Goal: Task Accomplishment & Management: Complete application form

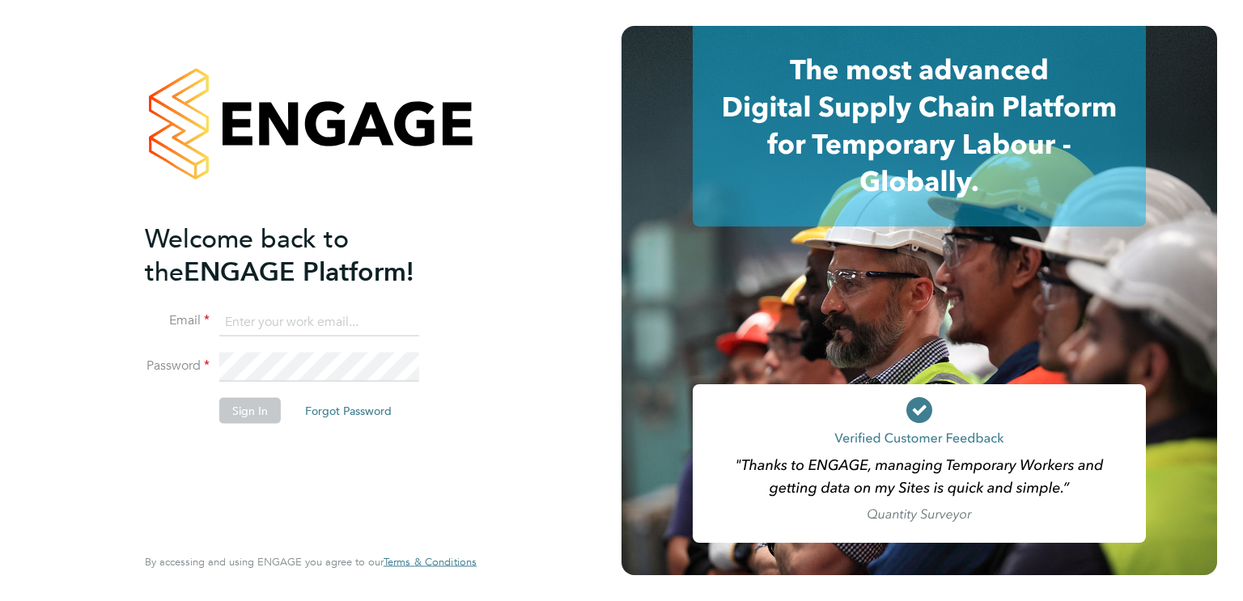
type input "hela.baker@randstadcpe.com"
click at [227, 405] on button "Sign In" at bounding box center [250, 410] width 62 height 26
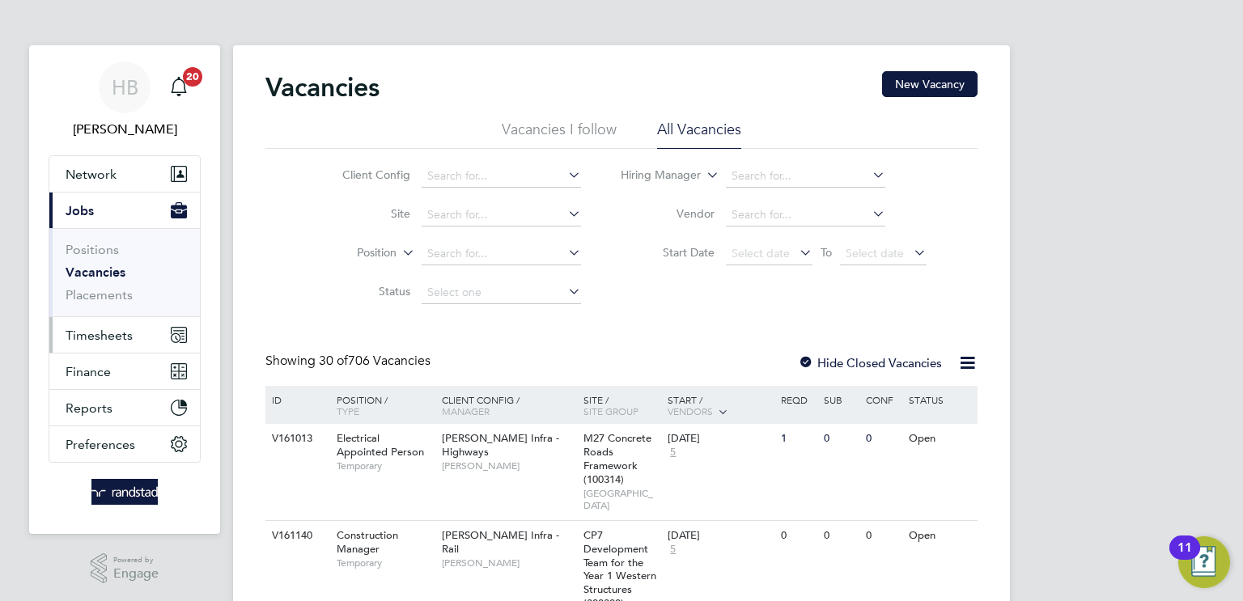
click at [87, 334] on span "Timesheets" at bounding box center [99, 335] width 67 height 15
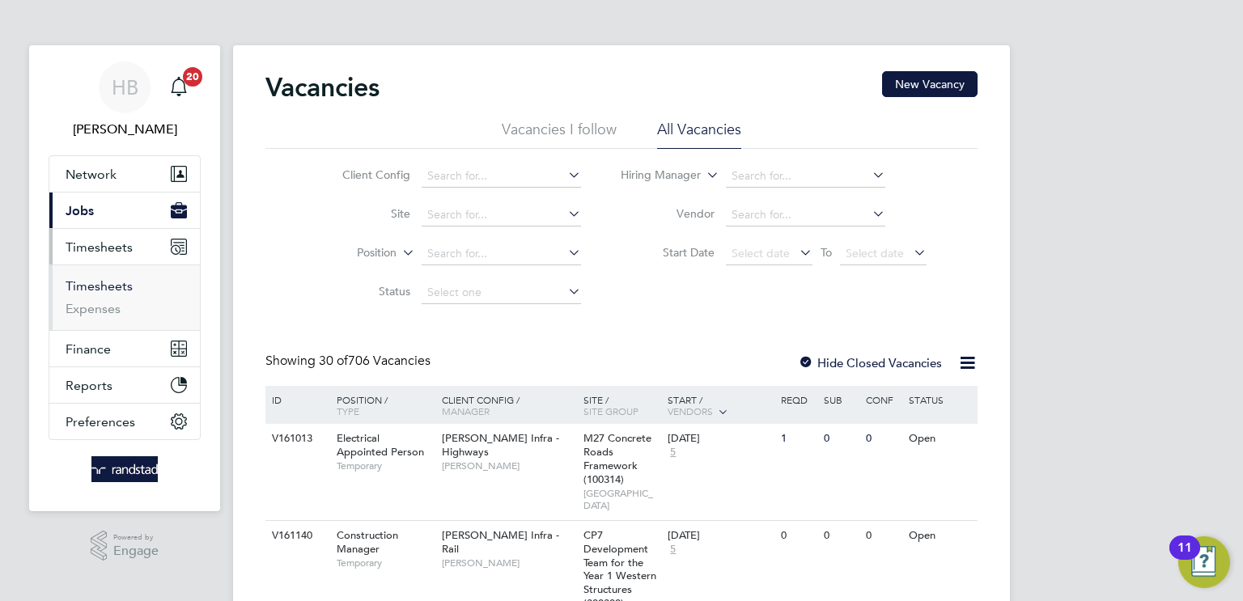
click at [117, 286] on link "Timesheets" at bounding box center [99, 285] width 67 height 15
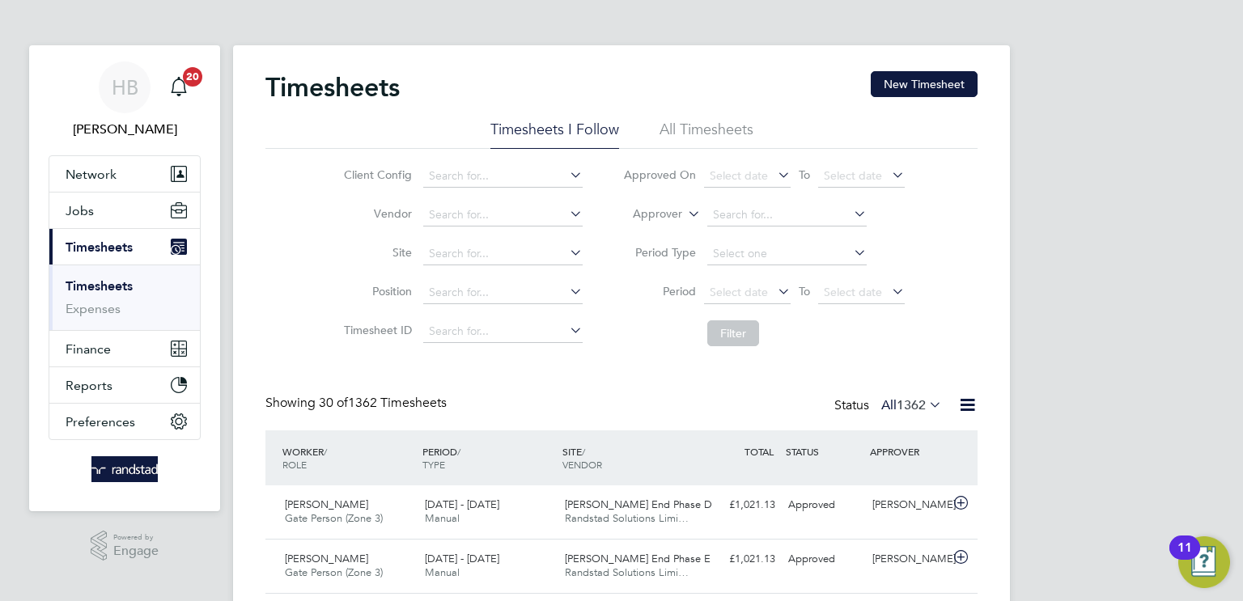
click at [113, 283] on link "Timesheets" at bounding box center [99, 285] width 67 height 15
click at [902, 92] on button "New Timesheet" at bounding box center [924, 84] width 107 height 26
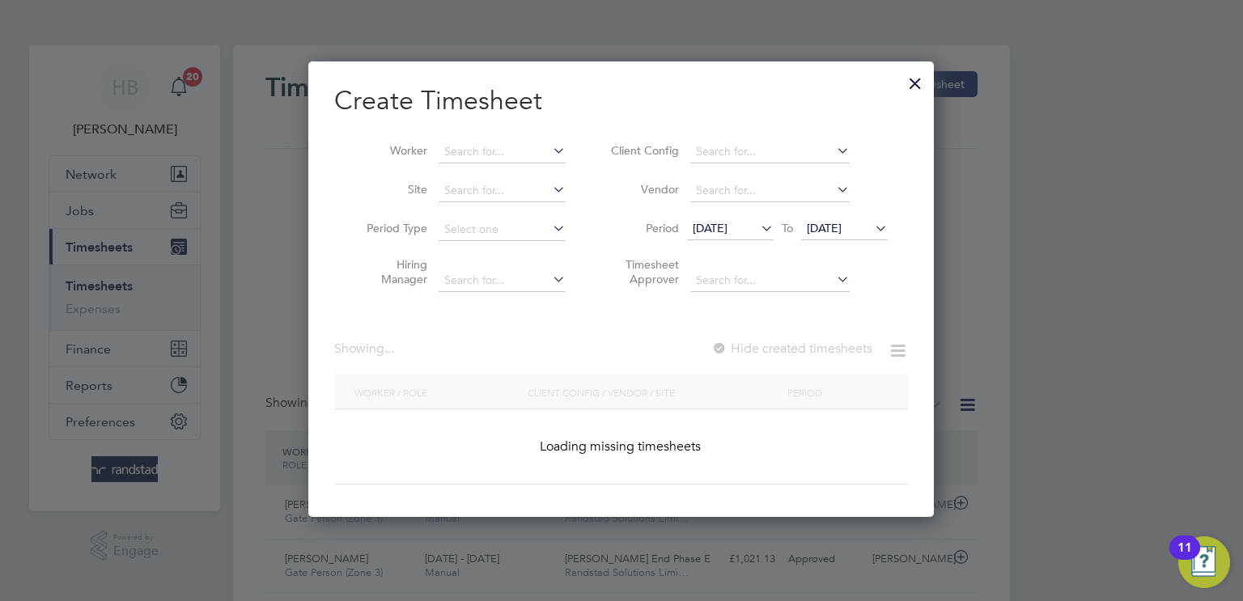
scroll to position [2775, 627]
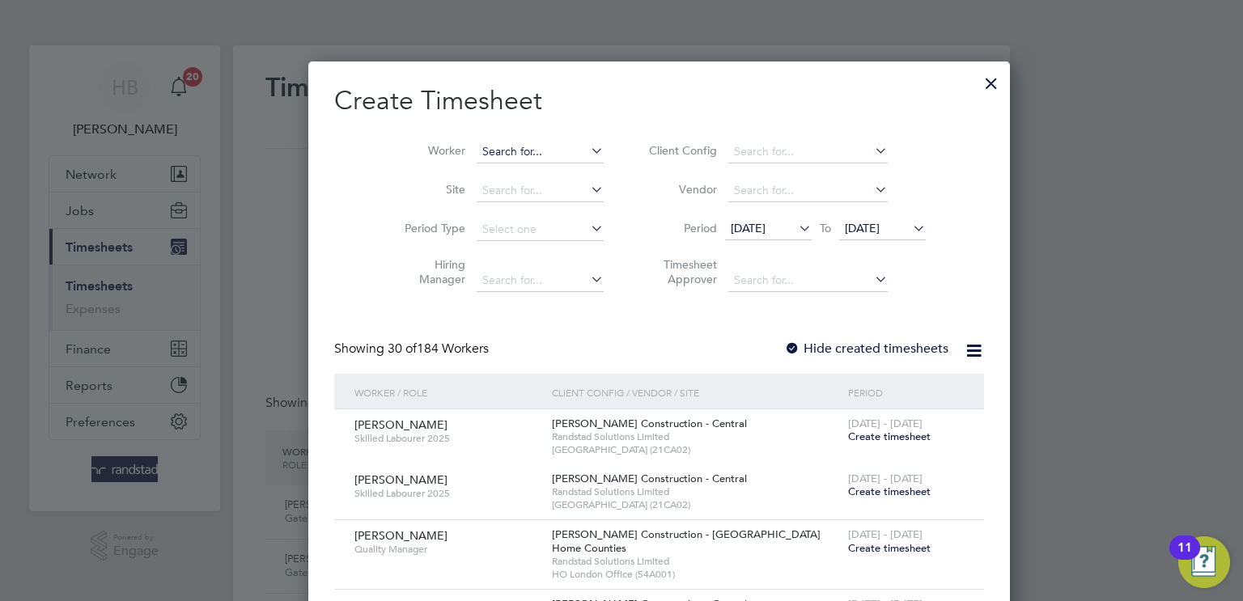
click at [477, 147] on input at bounding box center [540, 152] width 127 height 23
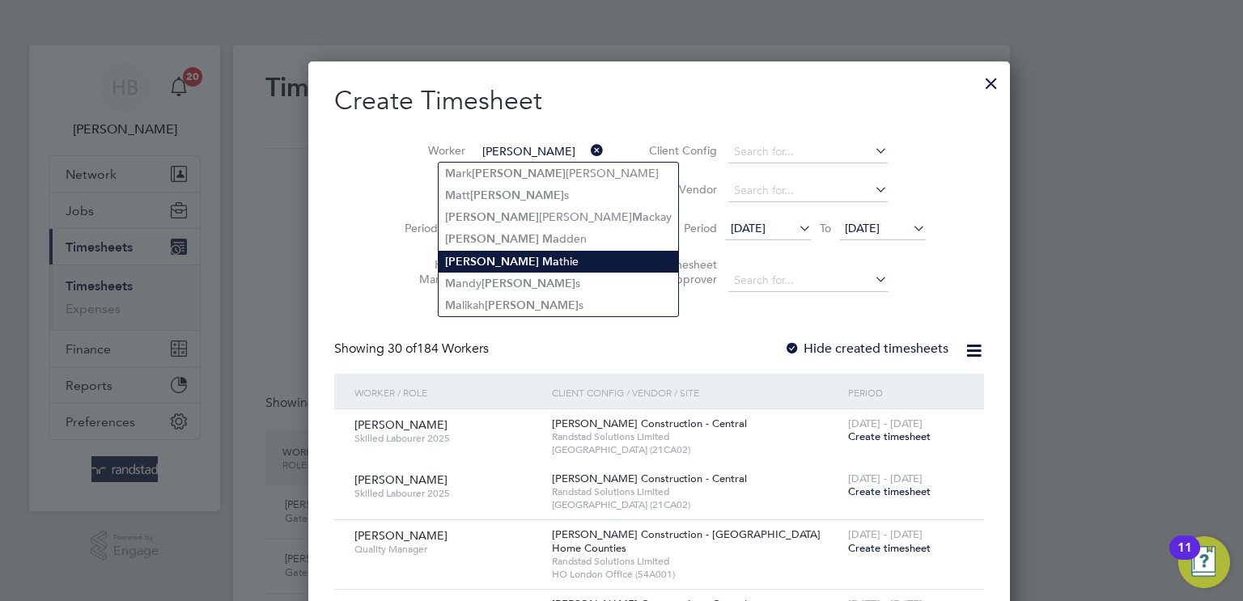
click at [512, 254] on li "[PERSON_NAME]" at bounding box center [559, 262] width 240 height 22
type input "[PERSON_NAME]"
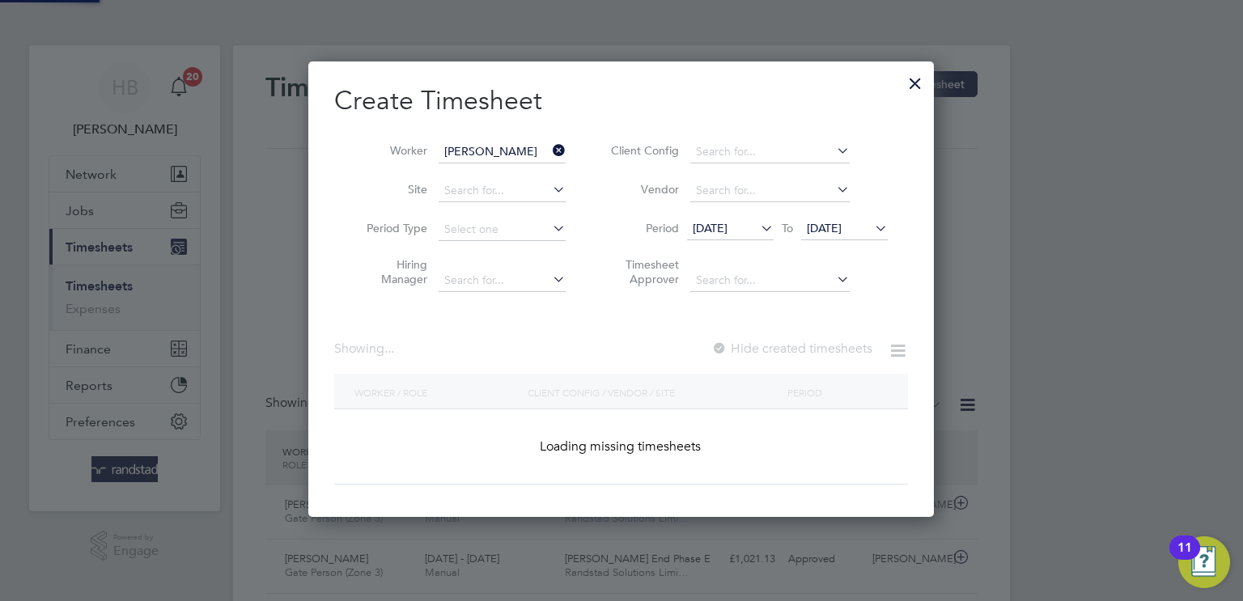
scroll to position [456, 627]
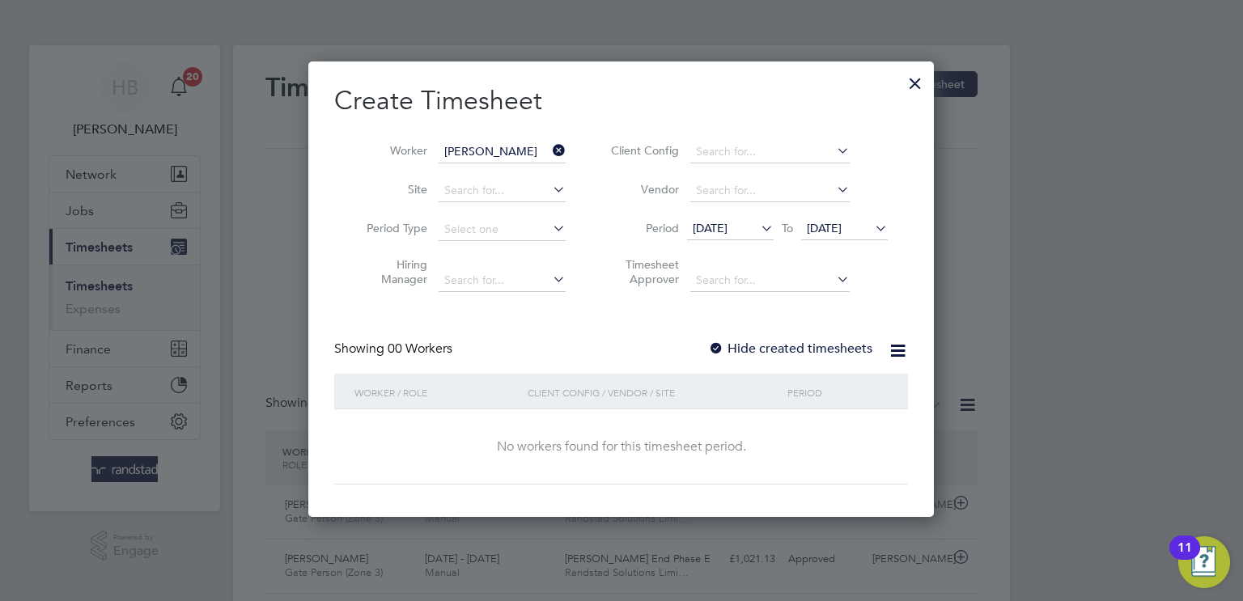
click at [717, 343] on div at bounding box center [716, 350] width 16 height 16
click at [718, 344] on div at bounding box center [716, 350] width 16 height 16
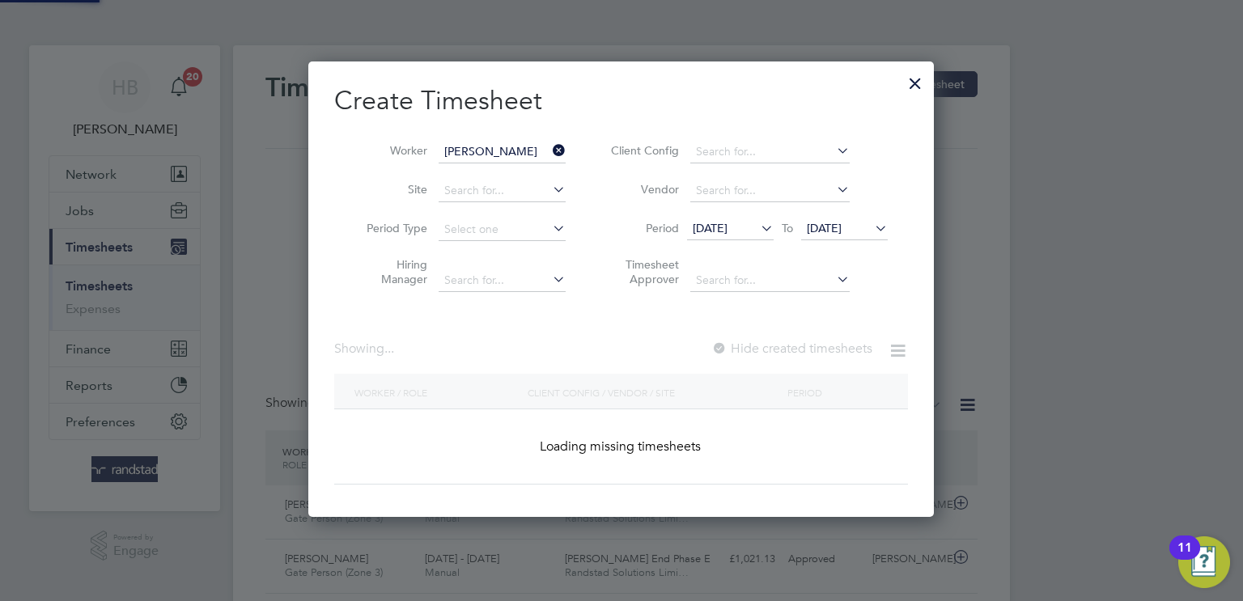
scroll to position [491, 627]
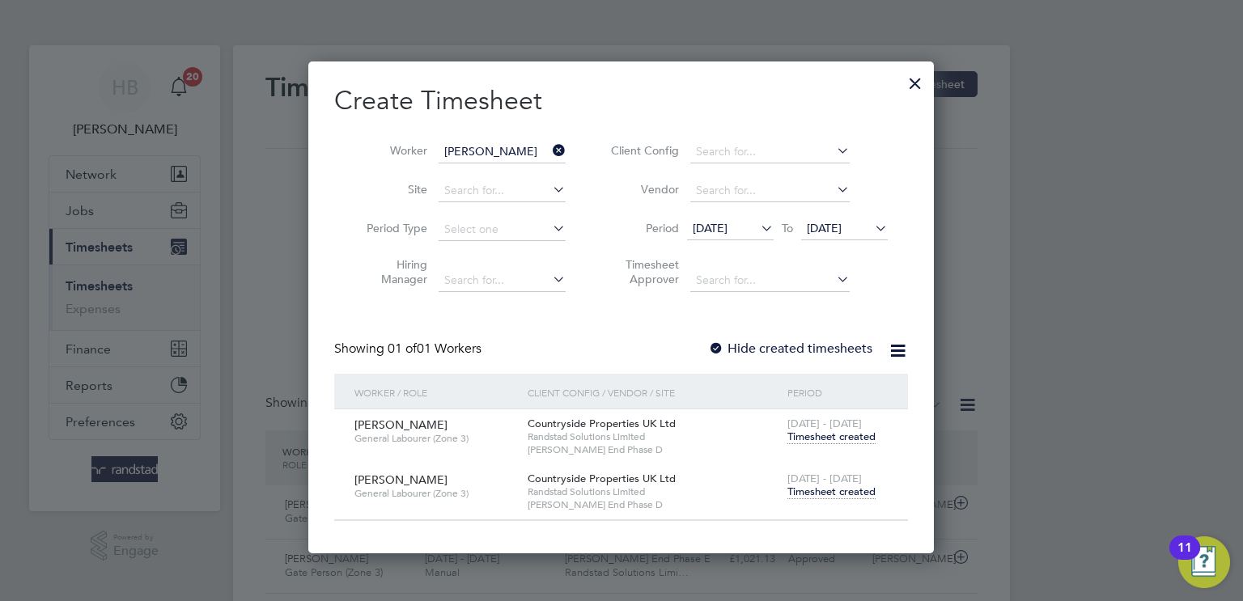
click at [840, 494] on span "Timesheet created" at bounding box center [832, 492] width 88 height 15
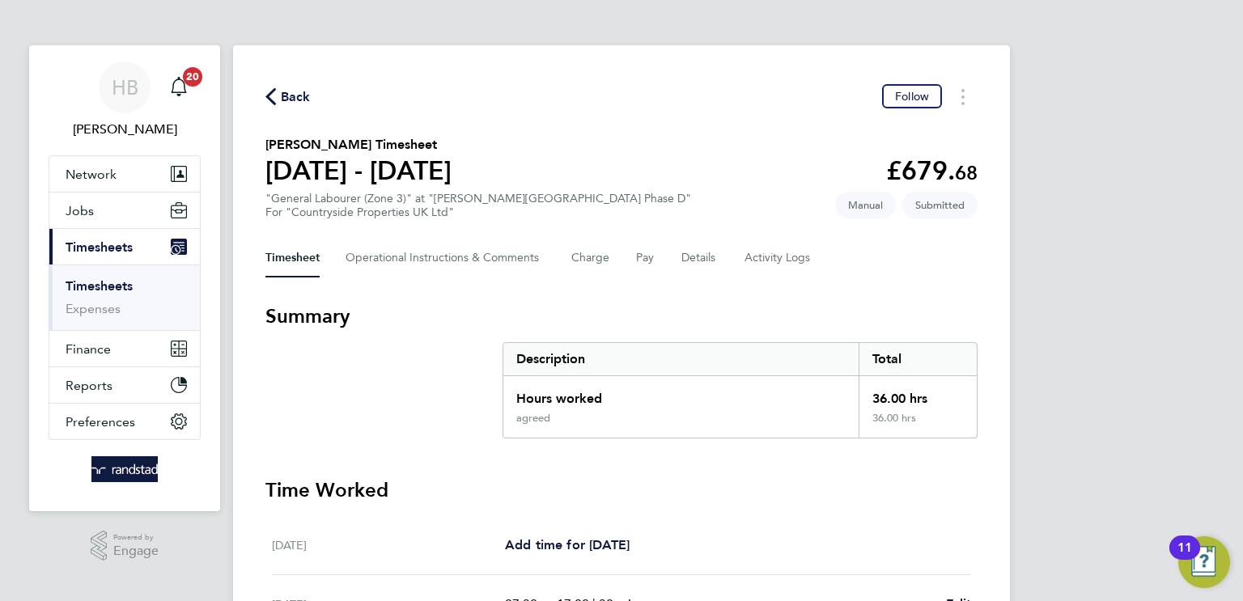
click at [285, 95] on span "Back" at bounding box center [296, 96] width 30 height 19
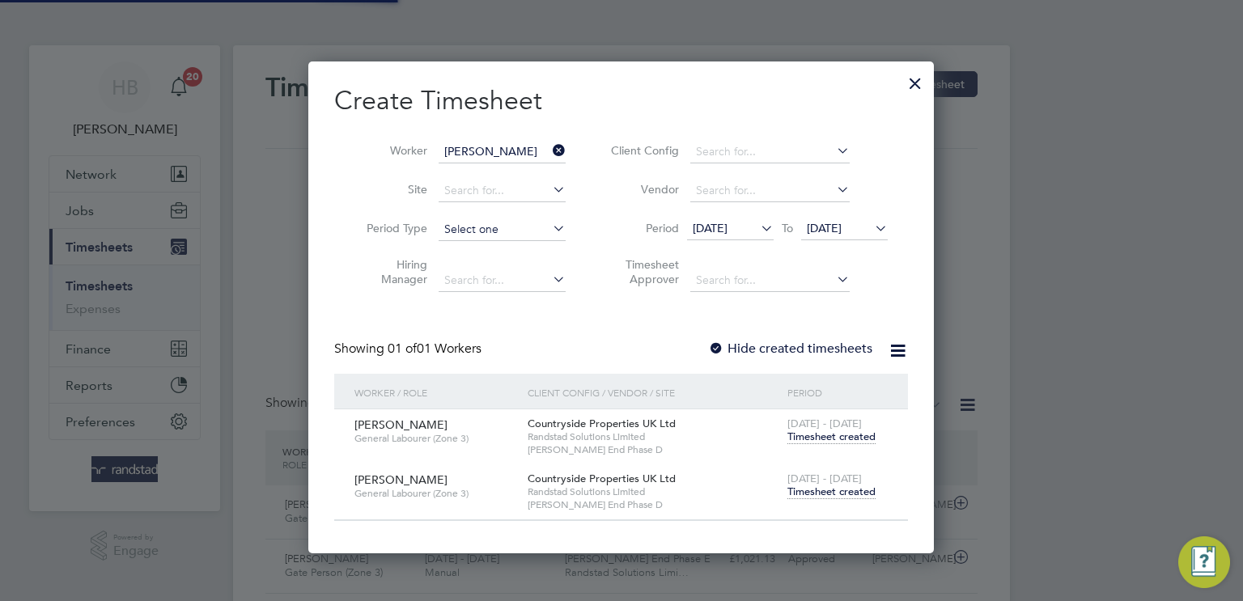
scroll to position [40, 141]
click at [550, 145] on icon at bounding box center [550, 150] width 0 height 23
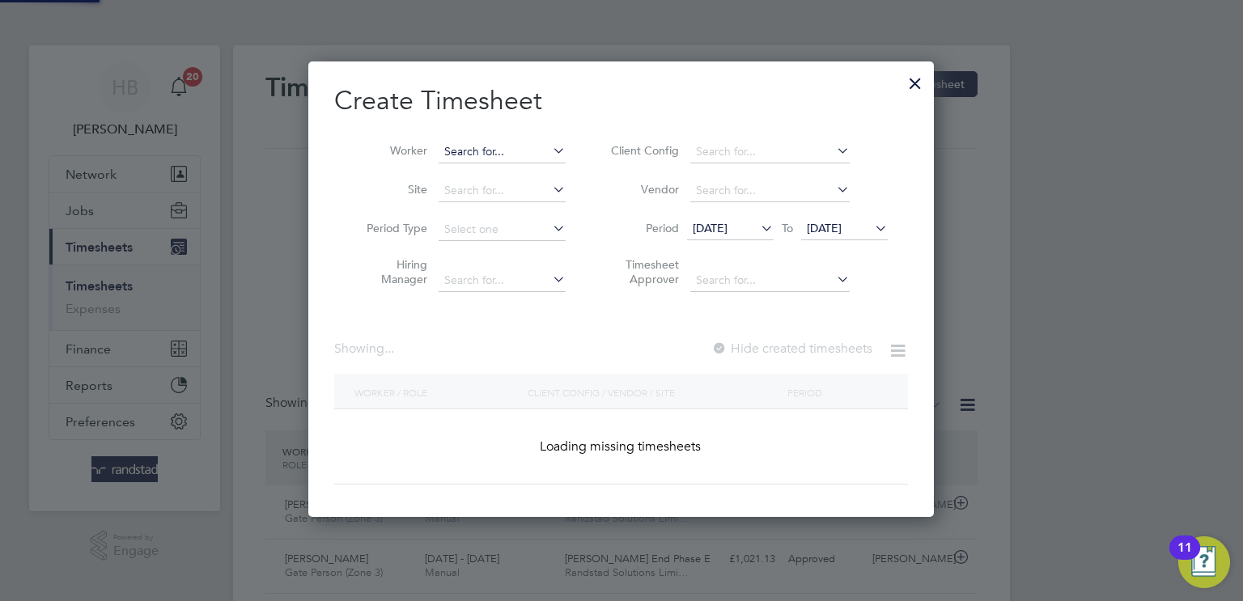
click at [520, 151] on input at bounding box center [502, 152] width 127 height 23
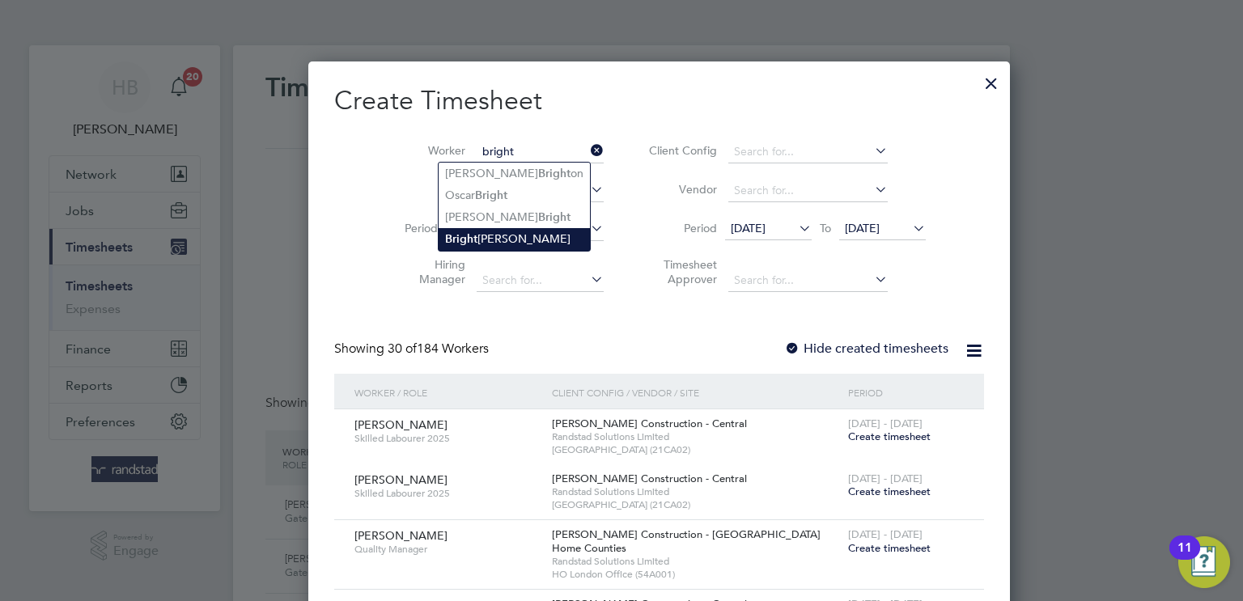
click at [519, 232] on li "Bright [PERSON_NAME]" at bounding box center [514, 239] width 151 height 22
type input "Bright [PERSON_NAME]"
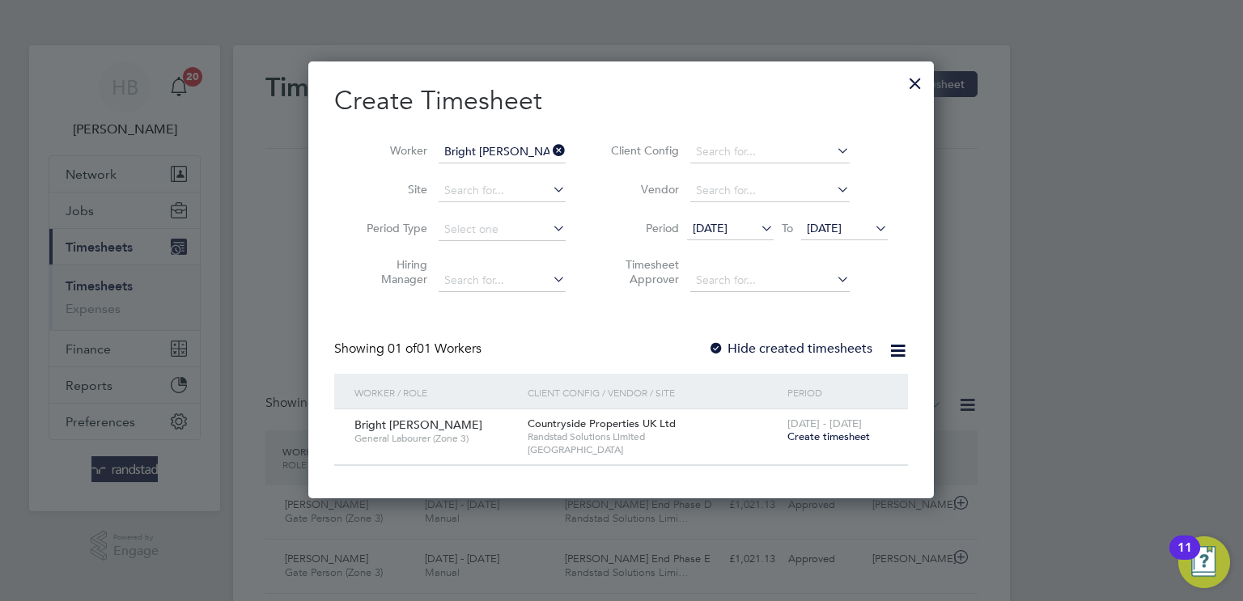
click at [822, 436] on span "Create timesheet" at bounding box center [829, 437] width 83 height 14
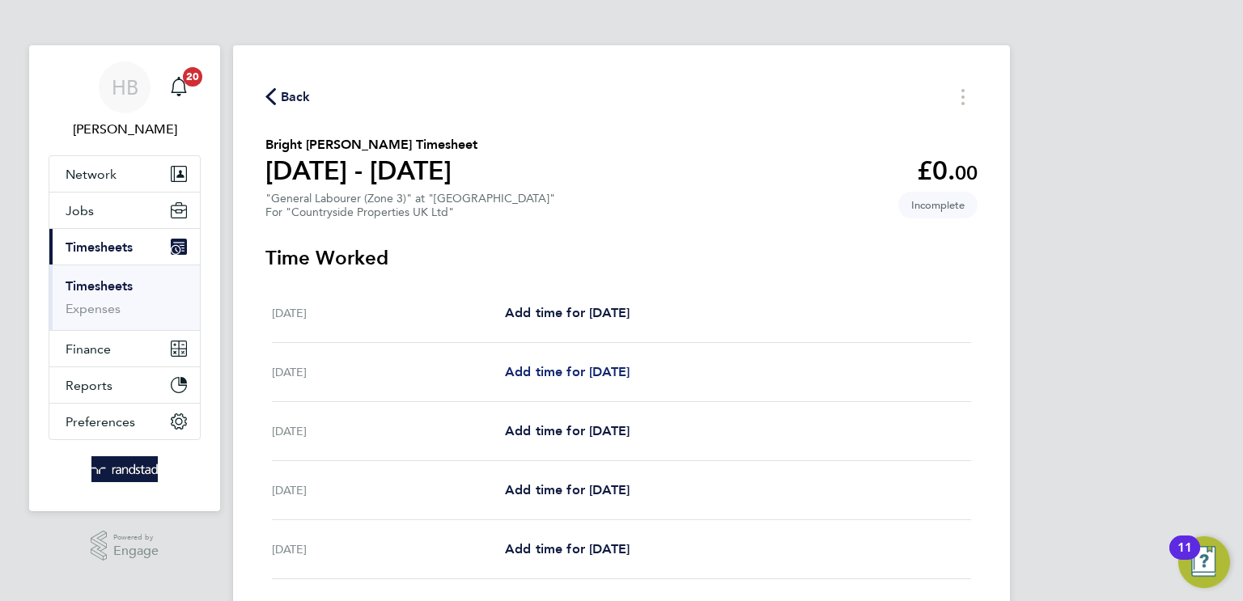
click at [571, 368] on span "Add time for [DATE]" at bounding box center [567, 371] width 125 height 15
select select "30"
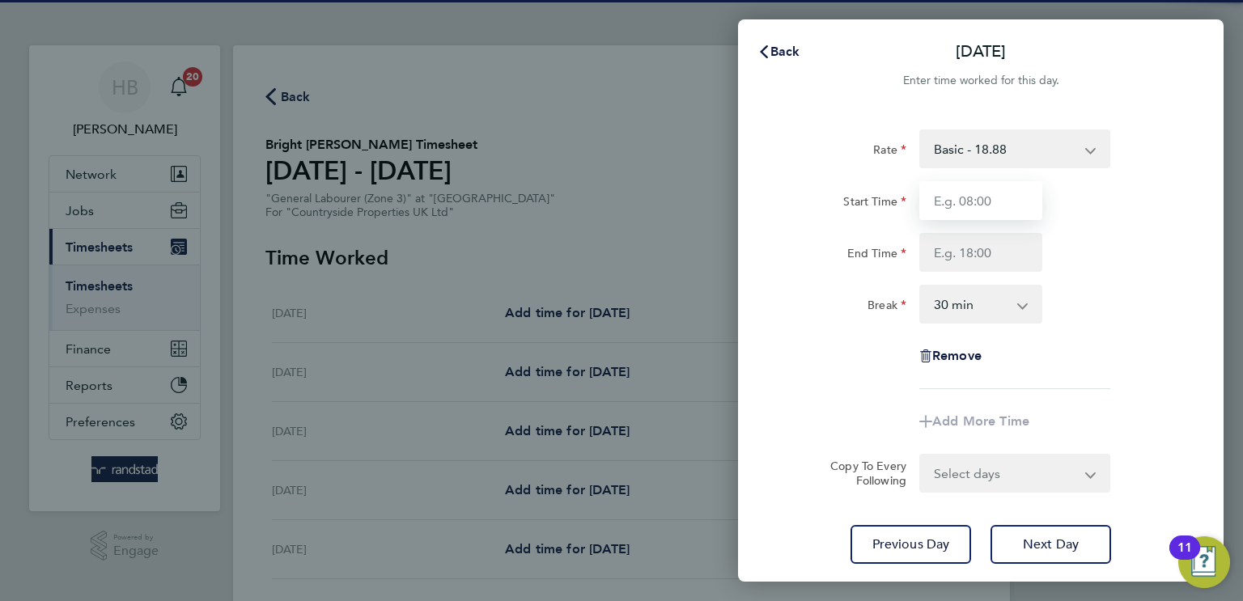
click at [989, 206] on input "Start Time" at bounding box center [981, 200] width 123 height 39
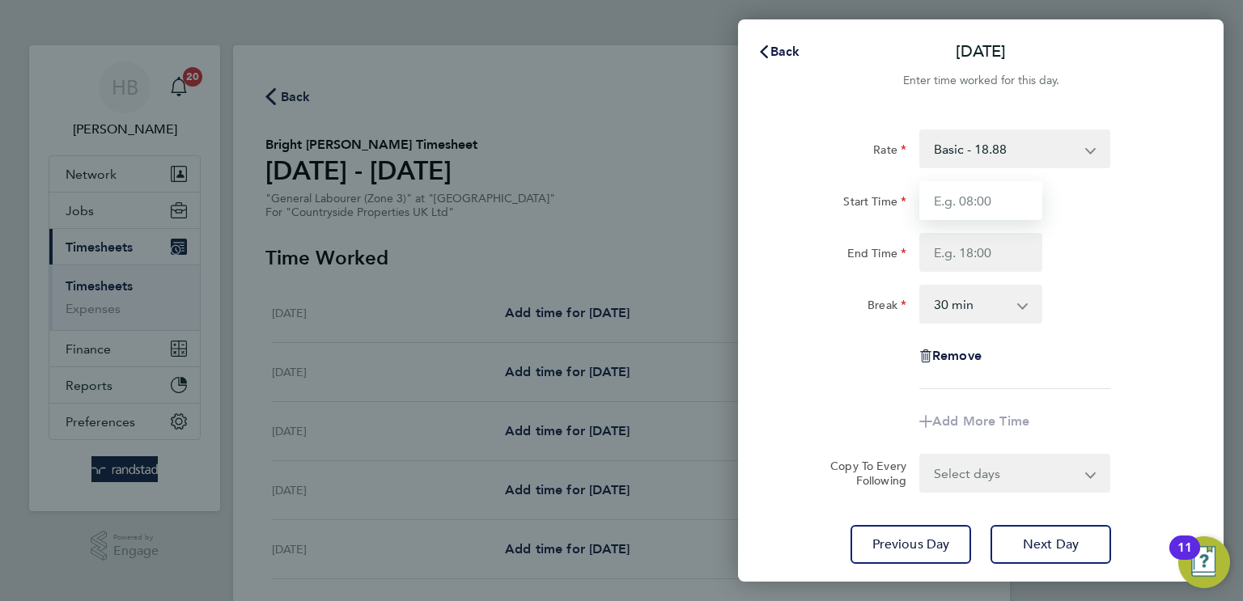
type input "07:30"
click at [982, 247] on input "End Time" at bounding box center [981, 252] width 123 height 39
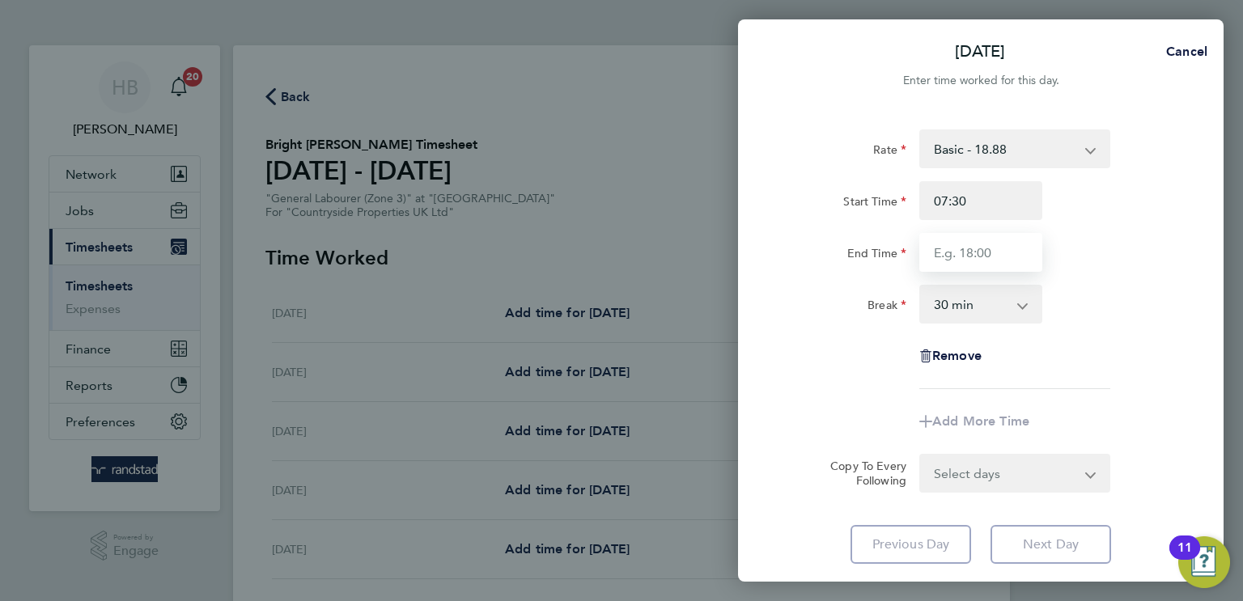
type input "17:00"
click at [975, 475] on form "Rate Basic - 18.88 Start Time 07:30 End Time 17:00 Break 0 min 15 min 30 min 45…" at bounding box center [981, 311] width 395 height 363
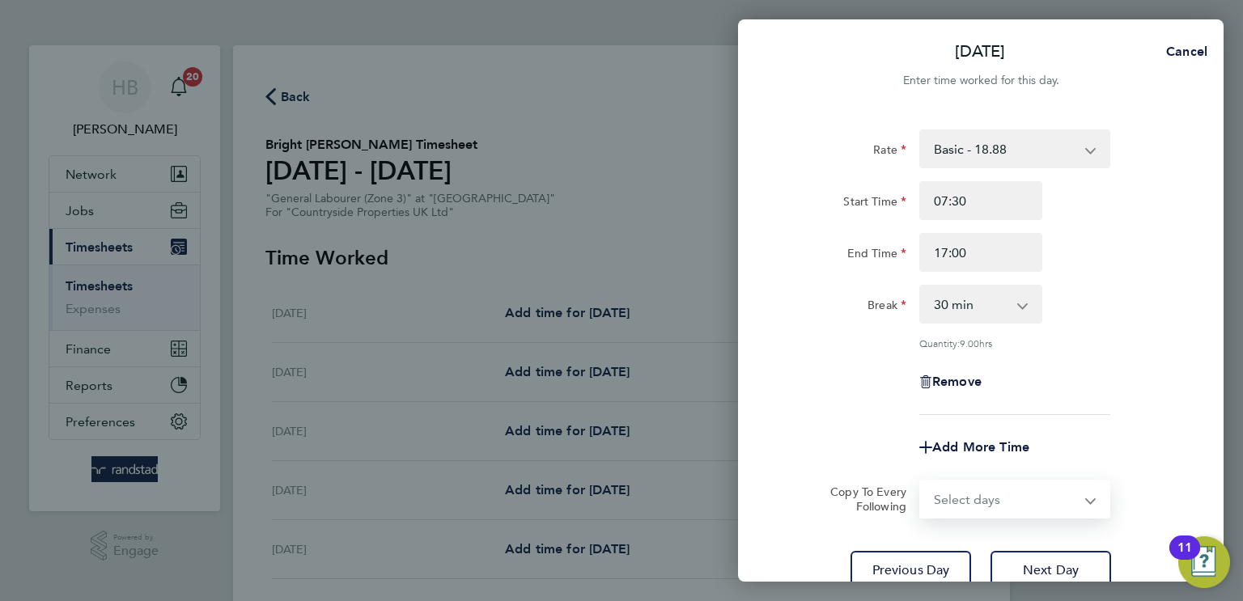
select select "WEEKDAY"
click at [921, 482] on select "Select days Day Weekday (Mon-Fri) Weekend (Sat-Sun) [DATE] [DATE] [DATE] [DATE]…" at bounding box center [1006, 500] width 170 height 36
select select "[DATE]"
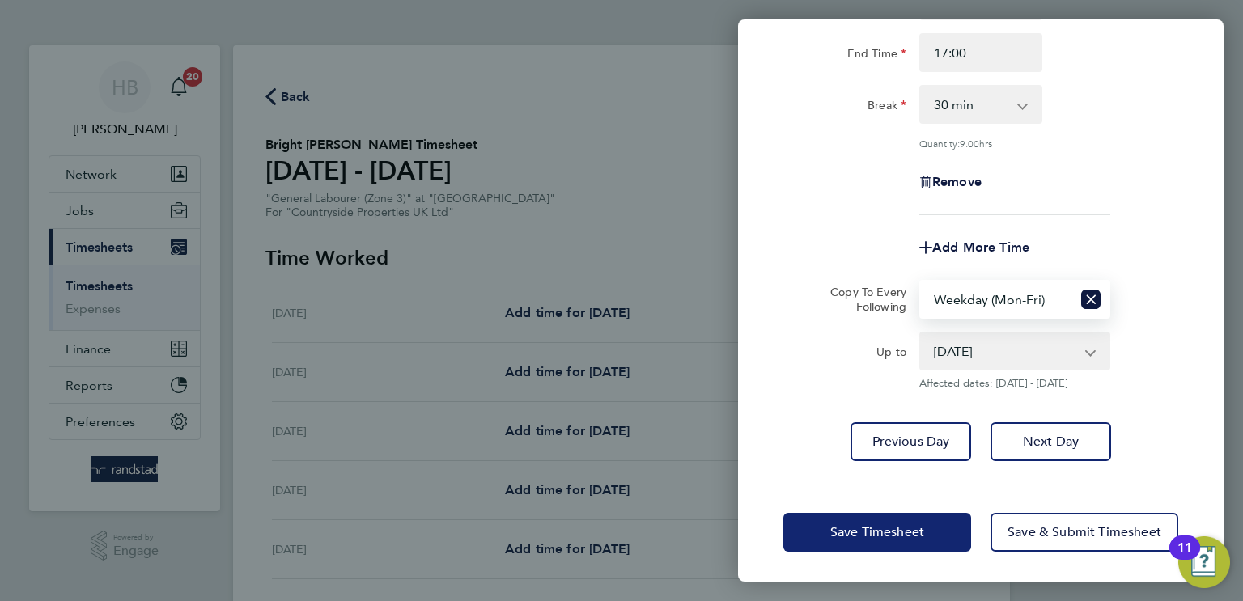
click at [899, 525] on span "Save Timesheet" at bounding box center [878, 533] width 94 height 16
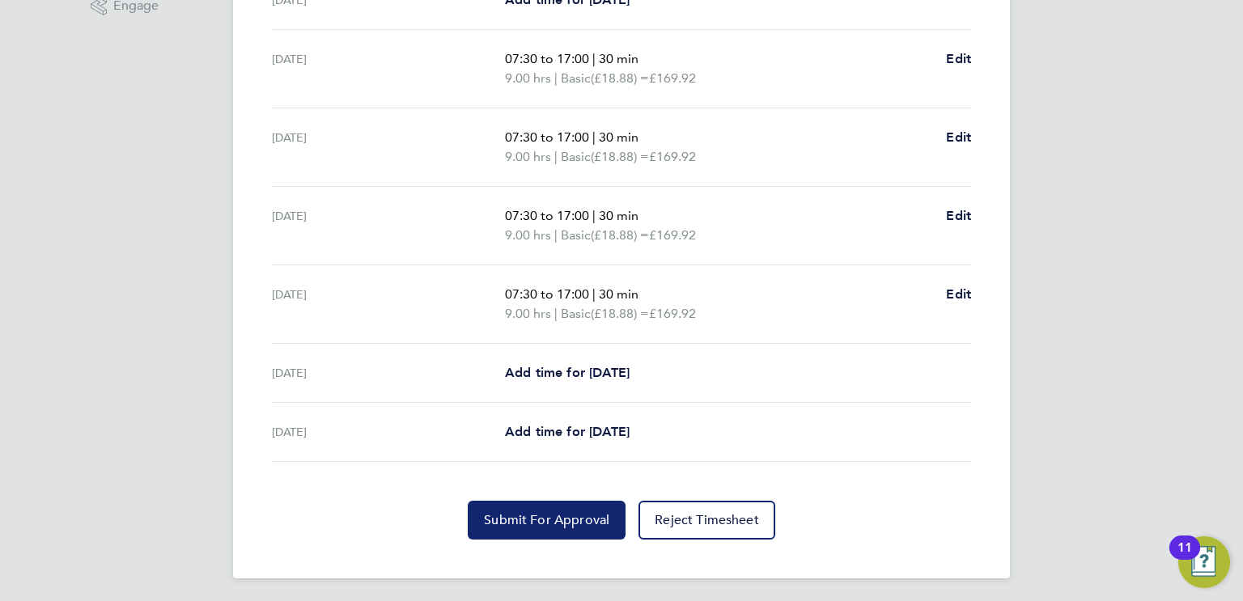
click at [591, 530] on button "Submit For Approval" at bounding box center [547, 520] width 158 height 39
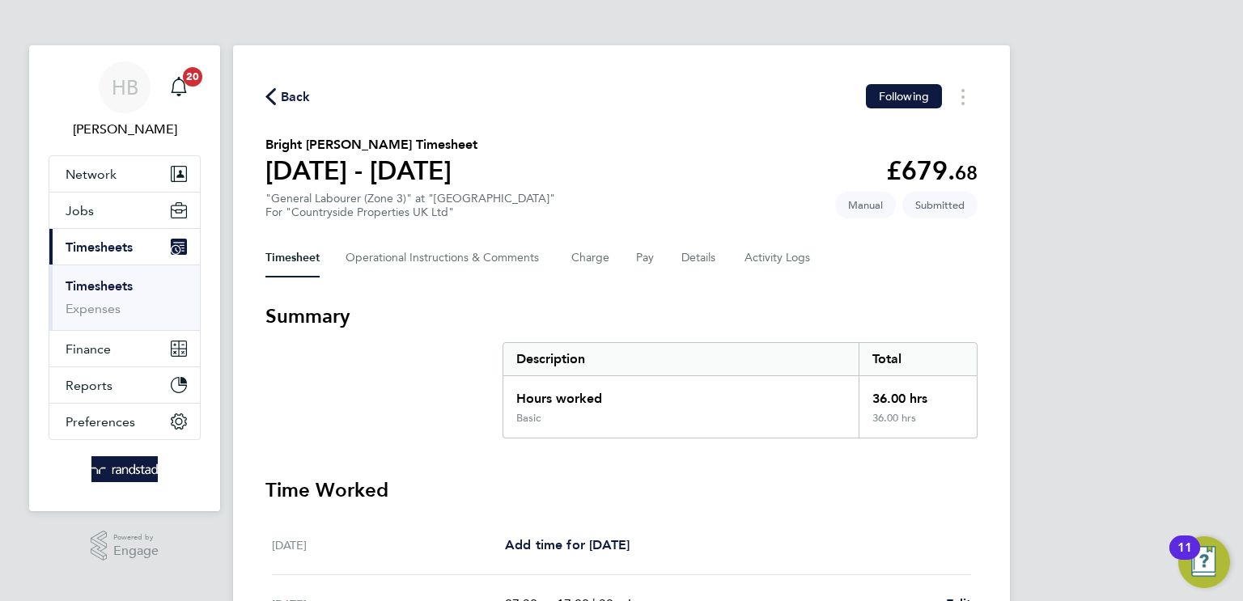
click at [83, 287] on link "Timesheets" at bounding box center [99, 285] width 67 height 15
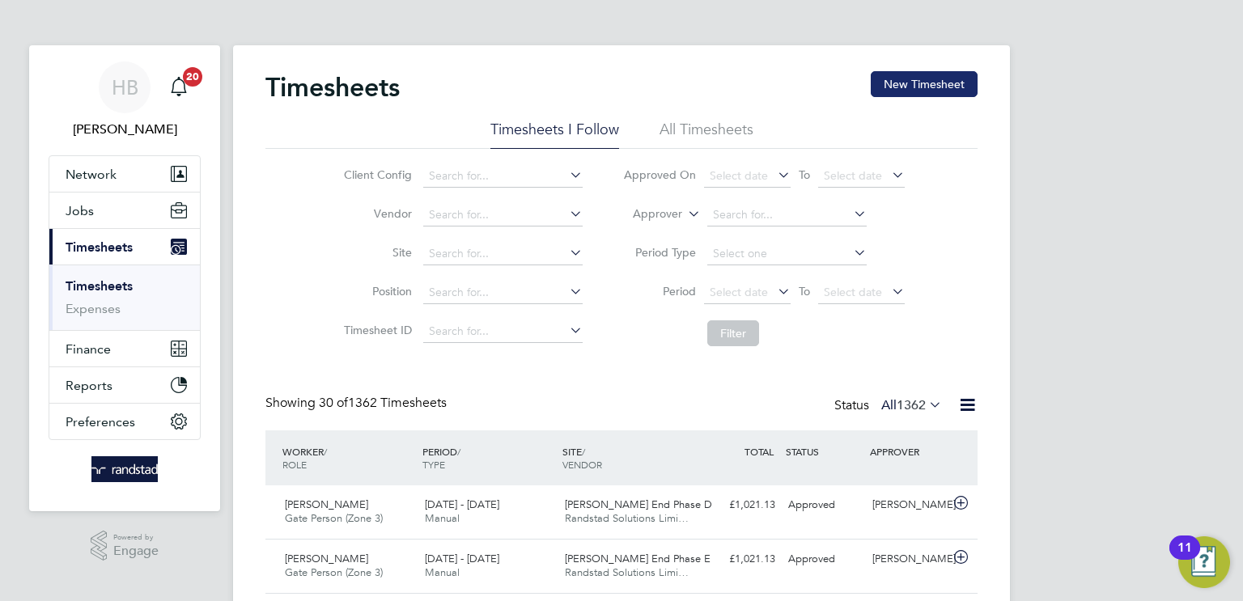
click at [957, 79] on button "New Timesheet" at bounding box center [924, 84] width 107 height 26
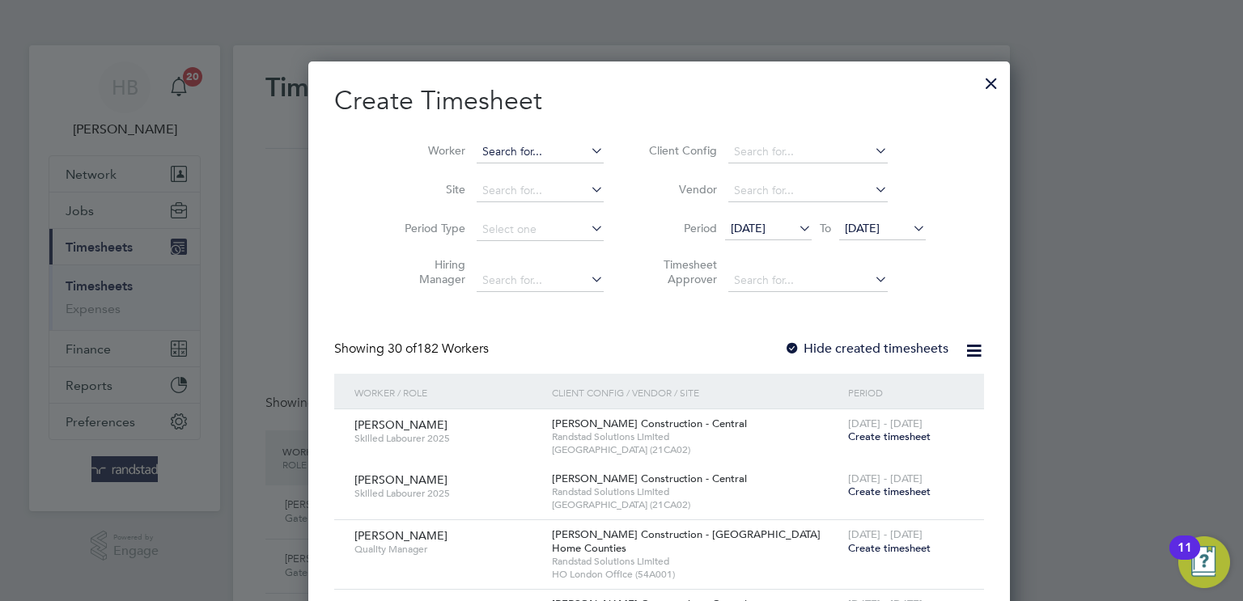
click at [516, 147] on input at bounding box center [540, 152] width 127 height 23
click at [517, 190] on li "Lacra [PERSON_NAME]" at bounding box center [506, 195] width 134 height 22
type input "[PERSON_NAME]"
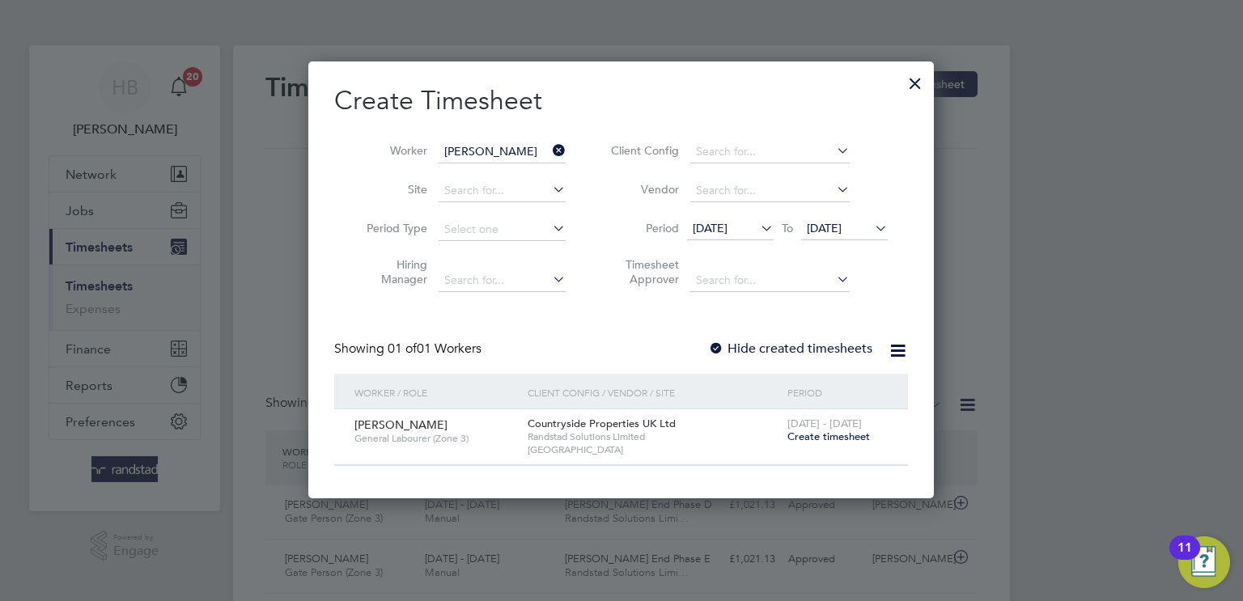
click at [831, 433] on span "Create timesheet" at bounding box center [829, 437] width 83 height 14
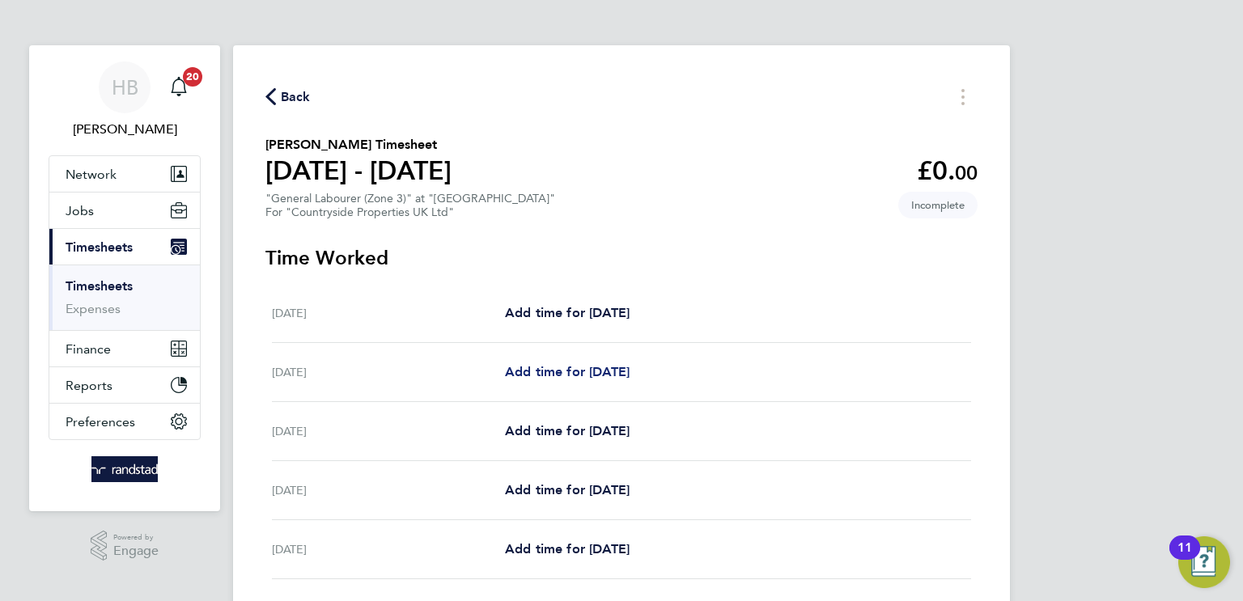
click at [630, 367] on span "Add time for [DATE]" at bounding box center [567, 371] width 125 height 15
select select "30"
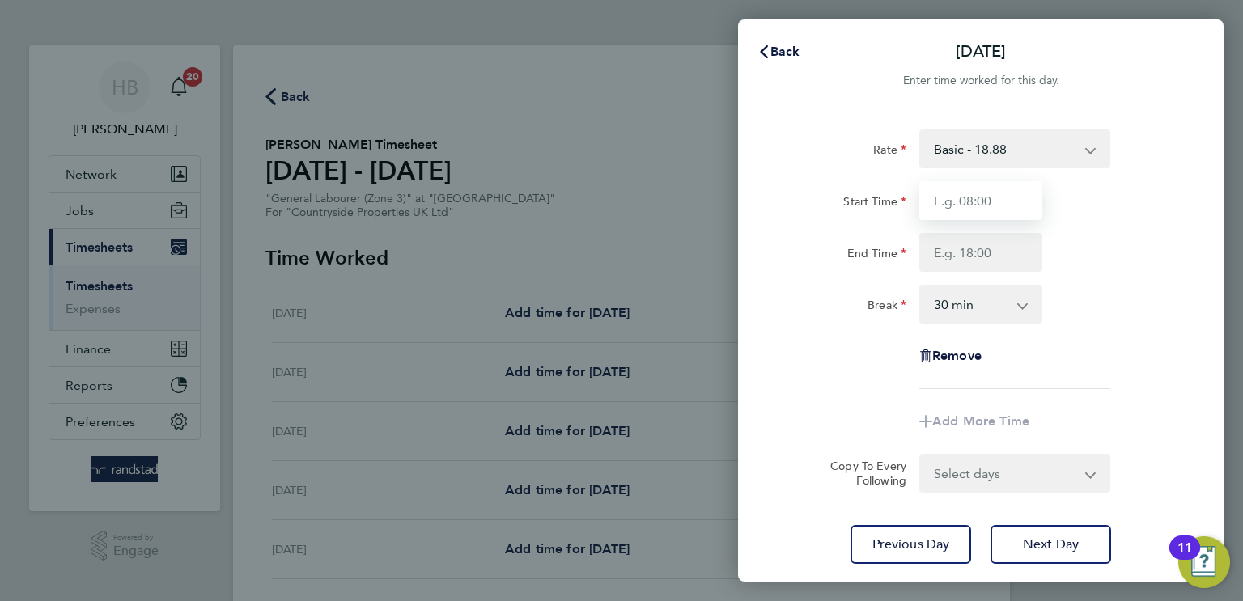
click at [998, 204] on input "Start Time" at bounding box center [981, 200] width 123 height 39
type input "07:30"
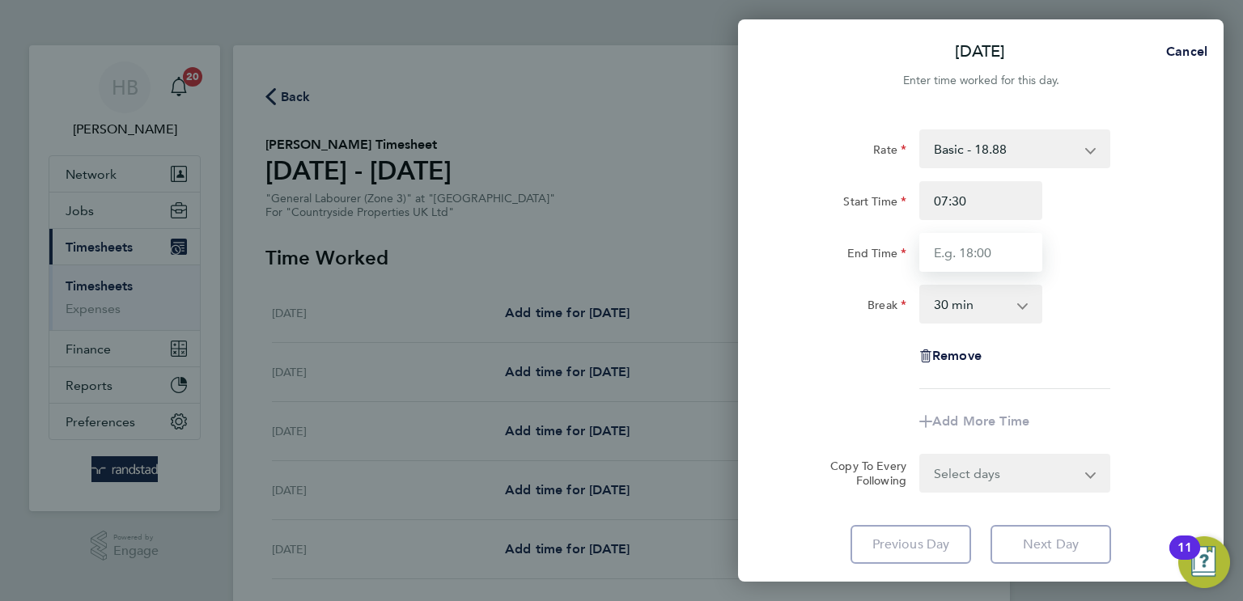
click at [1001, 246] on input "End Time" at bounding box center [981, 252] width 123 height 39
type input "17:00"
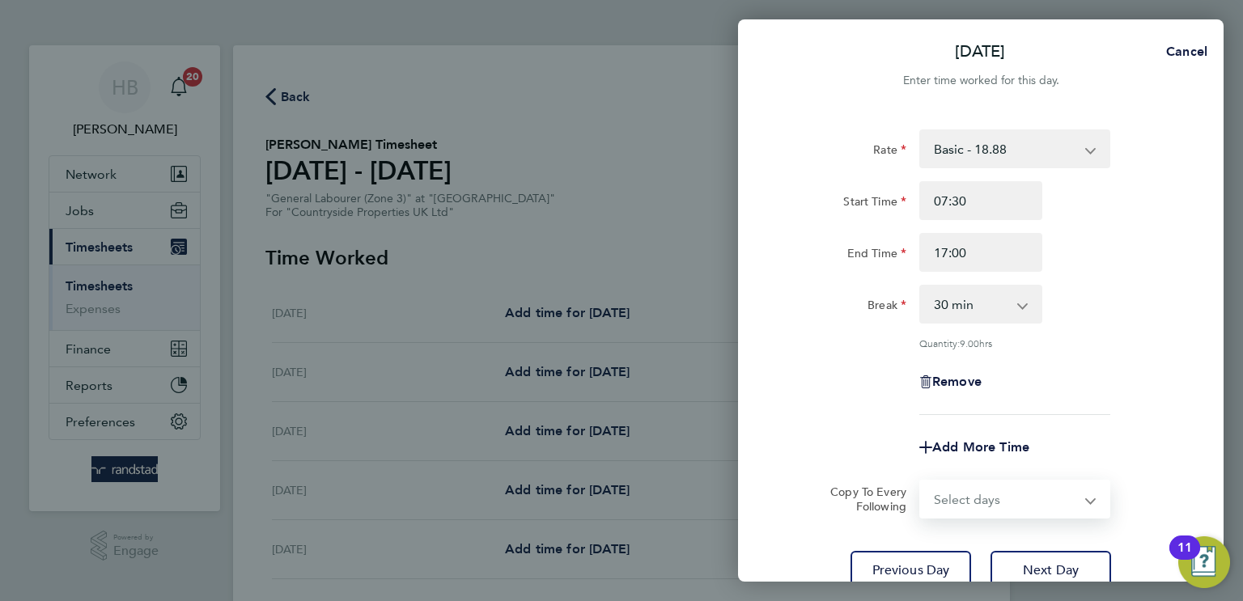
click at [989, 469] on form "Rate Basic - 18.88 Start Time 07:30 End Time 17:00 Break 0 min 15 min 30 min 45…" at bounding box center [981, 324] width 395 height 389
select select "WEEKDAY"
click at [921, 482] on select "Select days Day Weekday (Mon-Fri) Weekend (Sat-Sun) [DATE] [DATE] [DATE] [DATE]…" at bounding box center [1006, 500] width 170 height 36
select select "[DATE]"
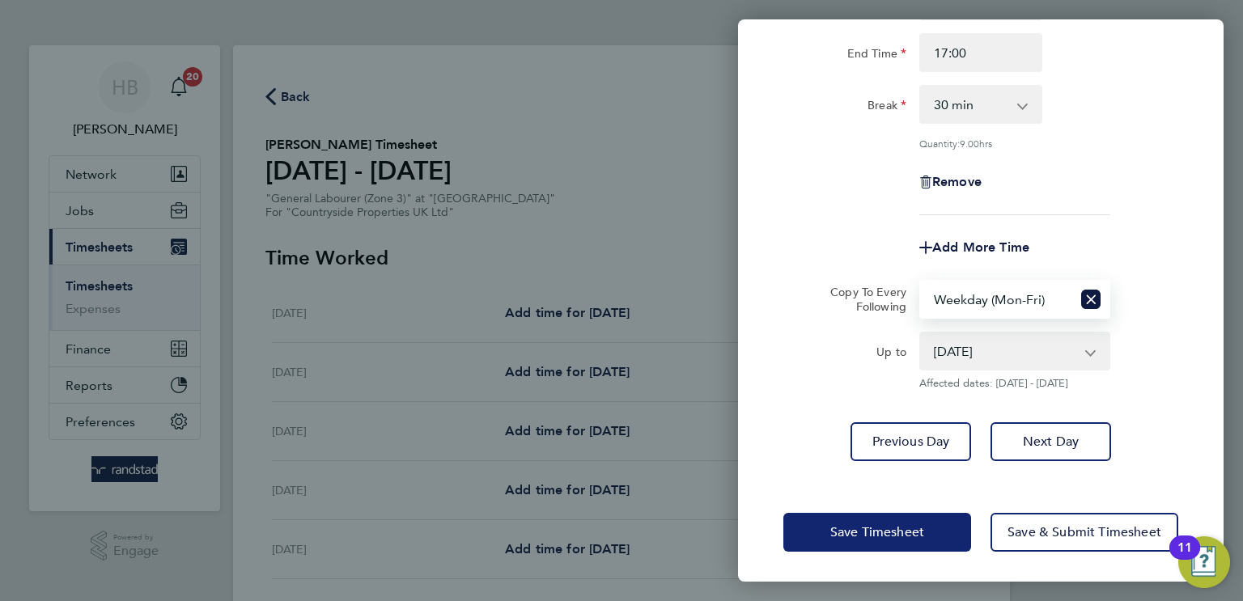
click at [907, 525] on span "Save Timesheet" at bounding box center [878, 533] width 94 height 16
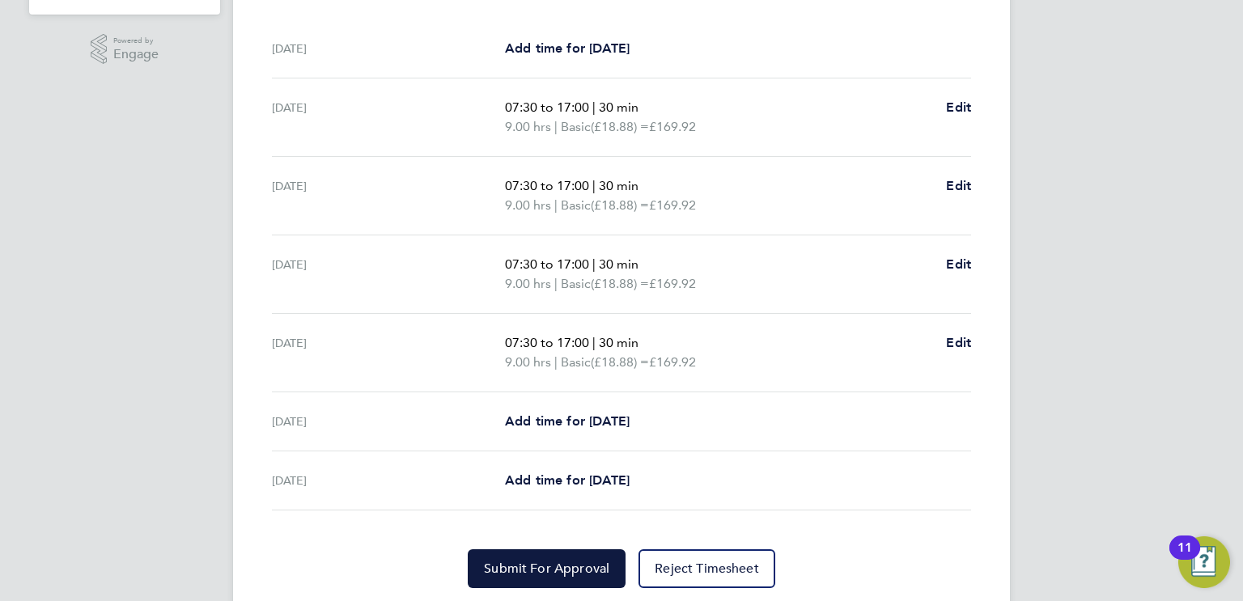
scroll to position [546, 0]
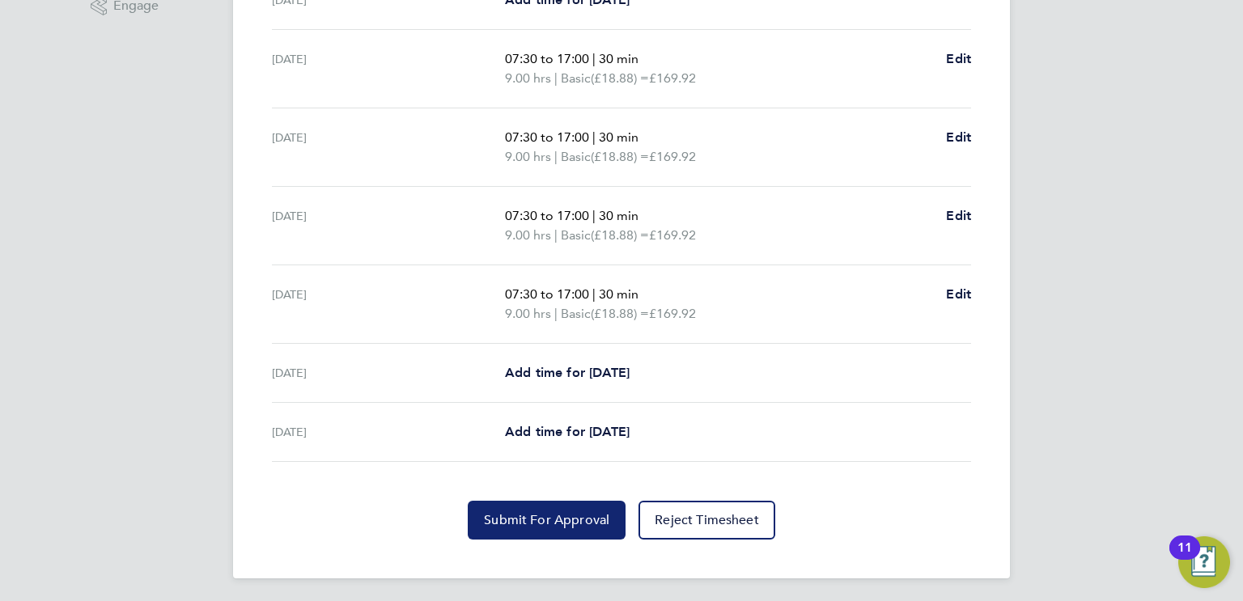
click at [573, 503] on button "Submit For Approval" at bounding box center [547, 520] width 158 height 39
